Goal: Task Accomplishment & Management: Use online tool/utility

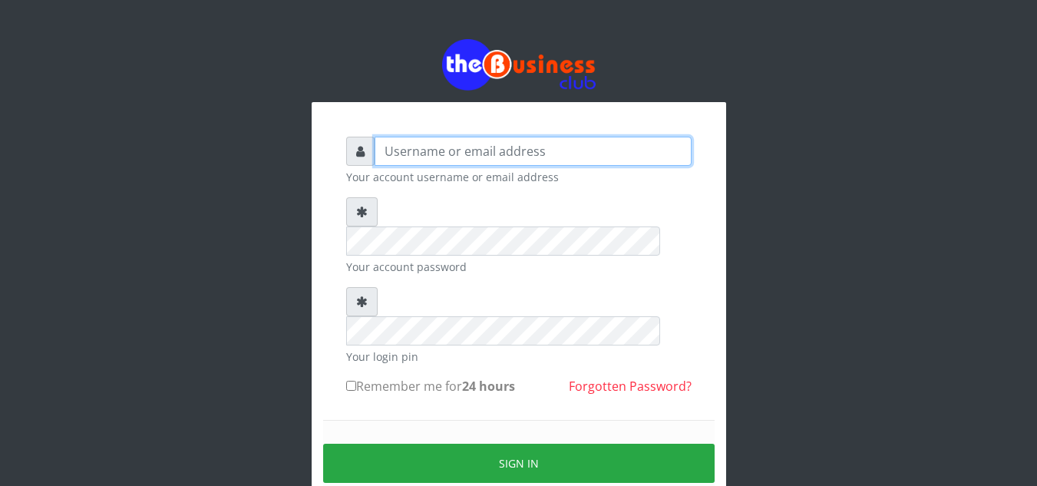
type input "[EMAIL_ADDRESS][DOMAIN_NAME]"
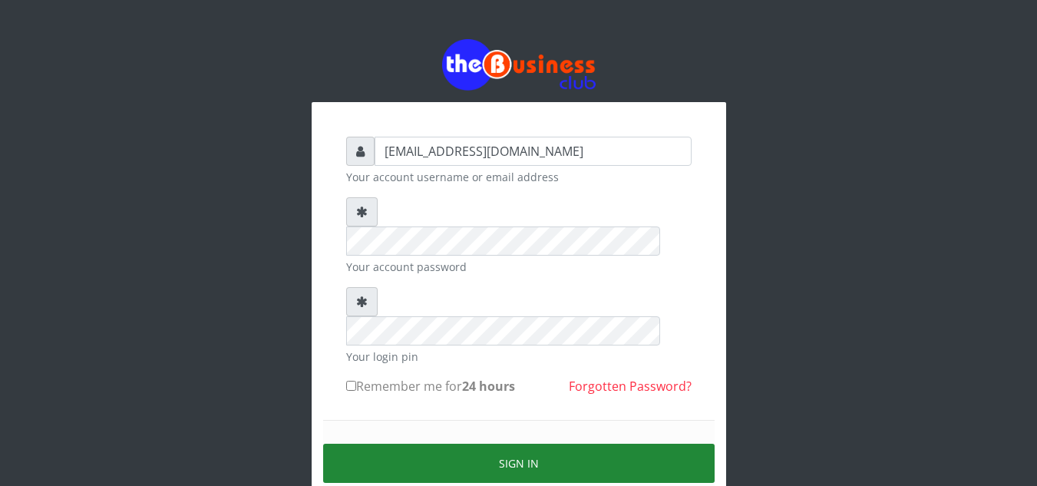
click at [506, 443] on button "Sign in" at bounding box center [518, 462] width 391 height 39
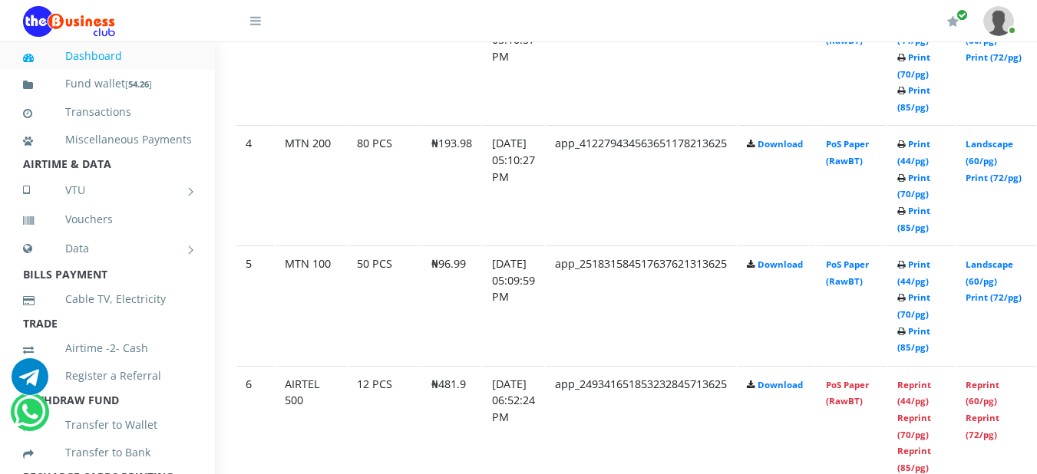
scroll to position [1207, 30]
click at [929, 27] on div "My Profile Settings Logout" at bounding box center [653, 21] width 722 height 43
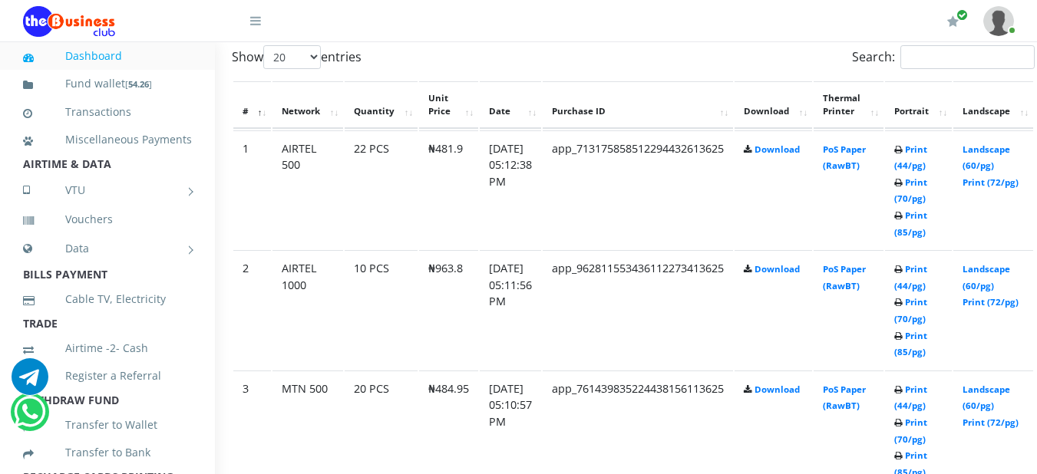
scroll to position [840, 32]
click at [928, 153] on link "Print (44/pg)" at bounding box center [911, 157] width 33 height 28
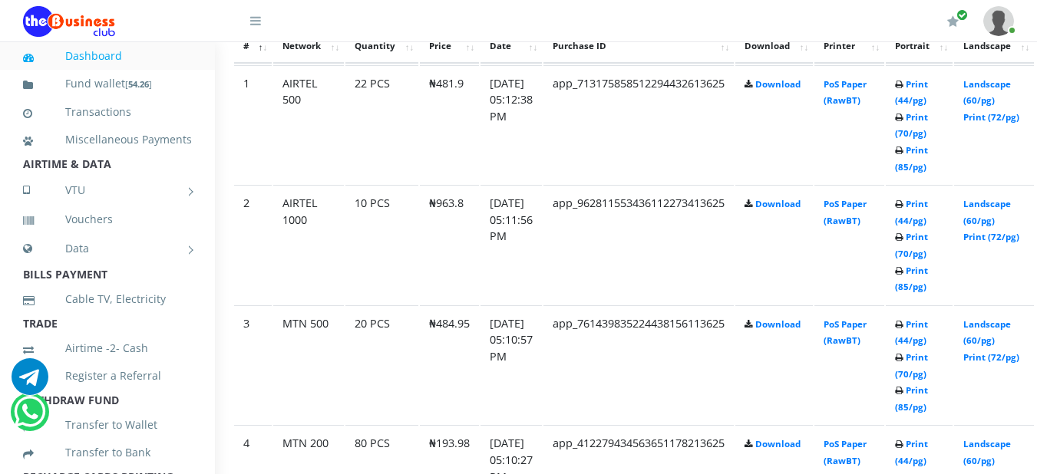
scroll to position [932, 32]
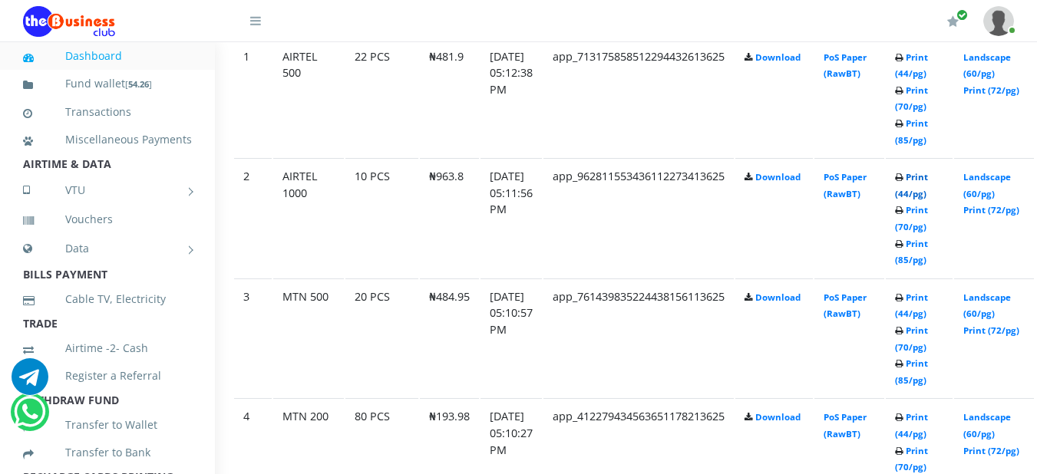
click at [928, 182] on link "Print (44/pg)" at bounding box center [911, 185] width 33 height 28
click at [928, 58] on link "Print (44/pg)" at bounding box center [911, 65] width 33 height 28
click at [928, 305] on link "Print (44/pg)" at bounding box center [911, 306] width 33 height 28
click at [928, 302] on link "Print (44/pg)" at bounding box center [911, 306] width 33 height 28
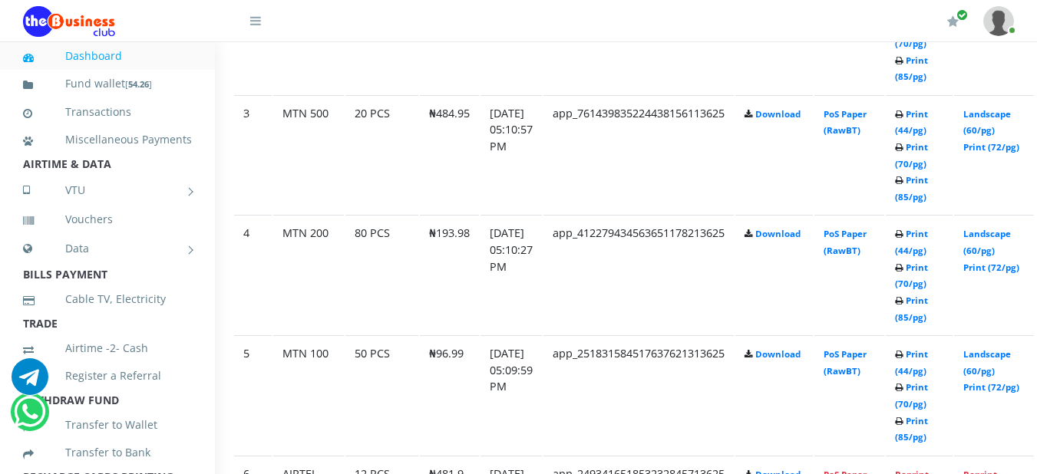
scroll to position [1116, 32]
click at [928, 237] on link "Print (44/pg)" at bounding box center [911, 241] width 33 height 28
click at [928, 236] on link "Print (44/pg)" at bounding box center [911, 241] width 33 height 28
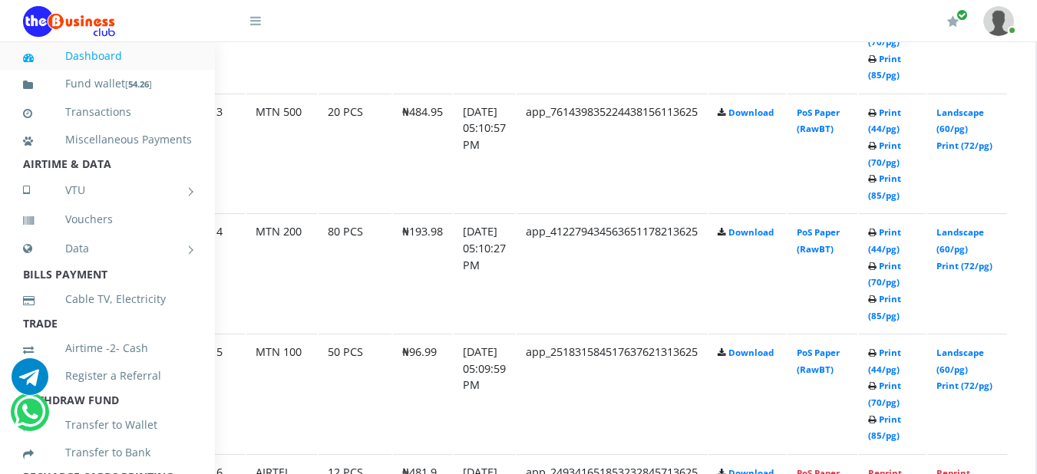
scroll to position [1120, 58]
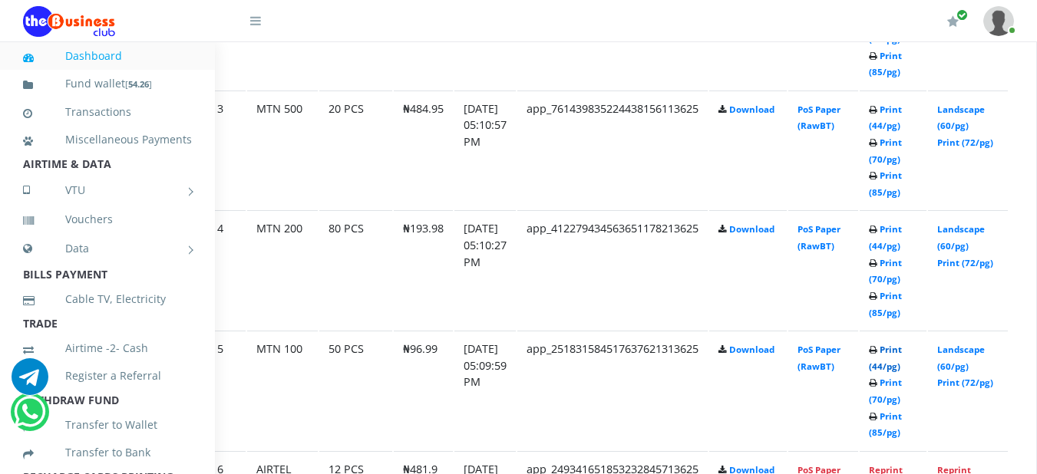
click at [902, 357] on link "Print (44/pg)" at bounding box center [885, 358] width 33 height 28
